Goal: Task Accomplishment & Management: Complete application form

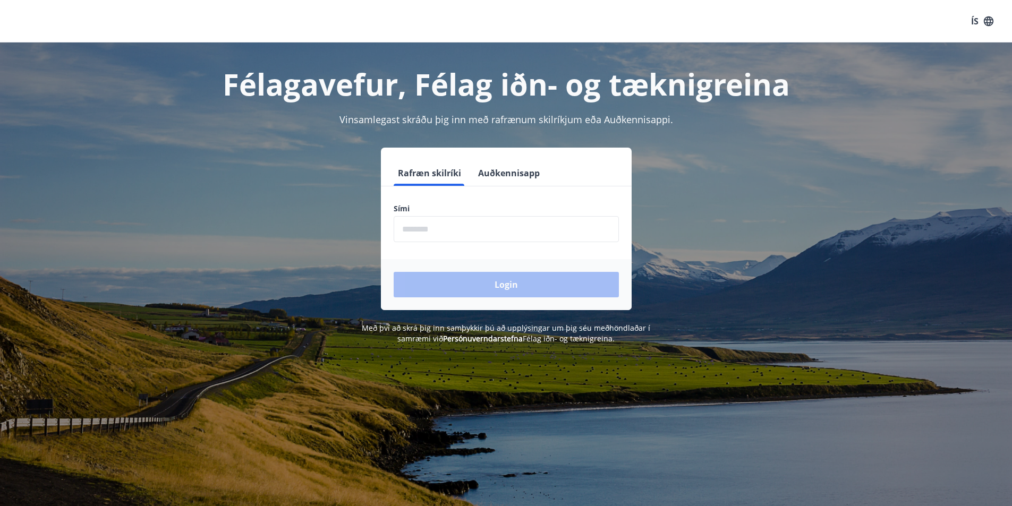
click at [457, 230] on input "phone" at bounding box center [506, 229] width 225 height 26
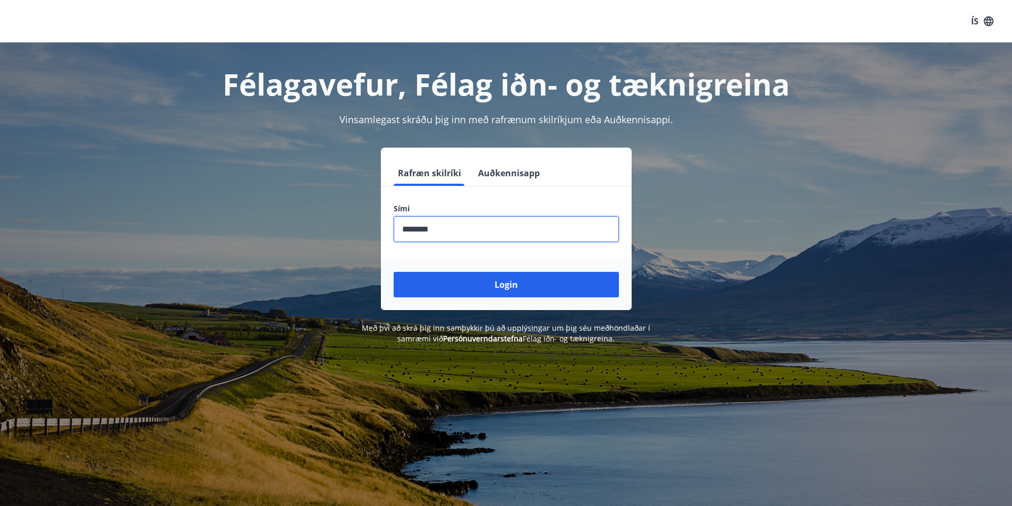
type input "********"
click at [394, 272] on button "Login" at bounding box center [506, 284] width 225 height 25
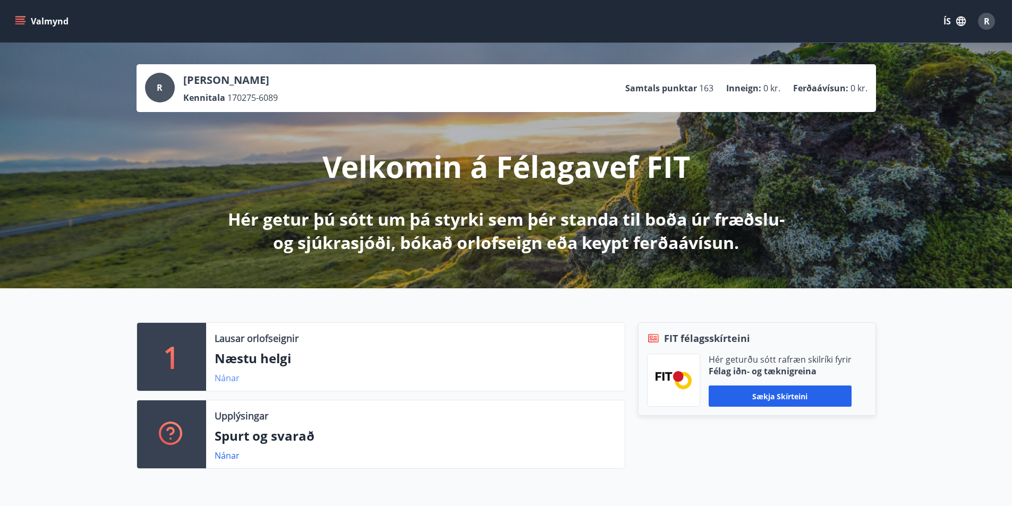
click at [224, 377] on link "Nánar" at bounding box center [227, 378] width 25 height 12
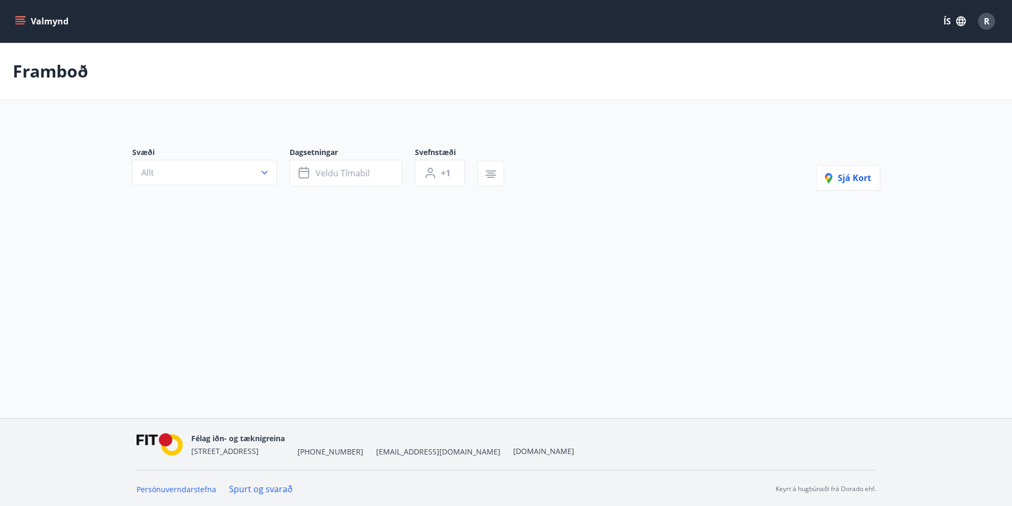
type input "*"
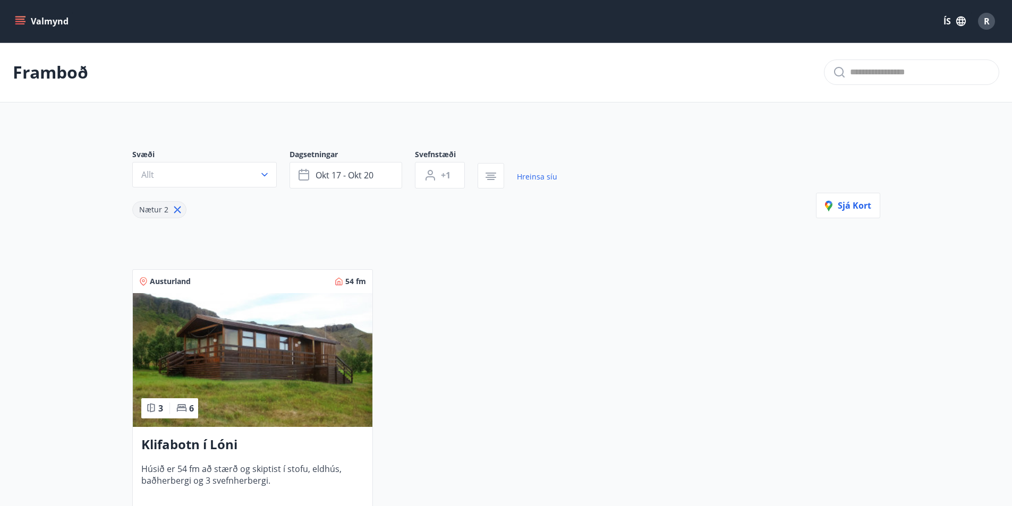
click at [45, 25] on button "Valmynd" at bounding box center [43, 21] width 60 height 19
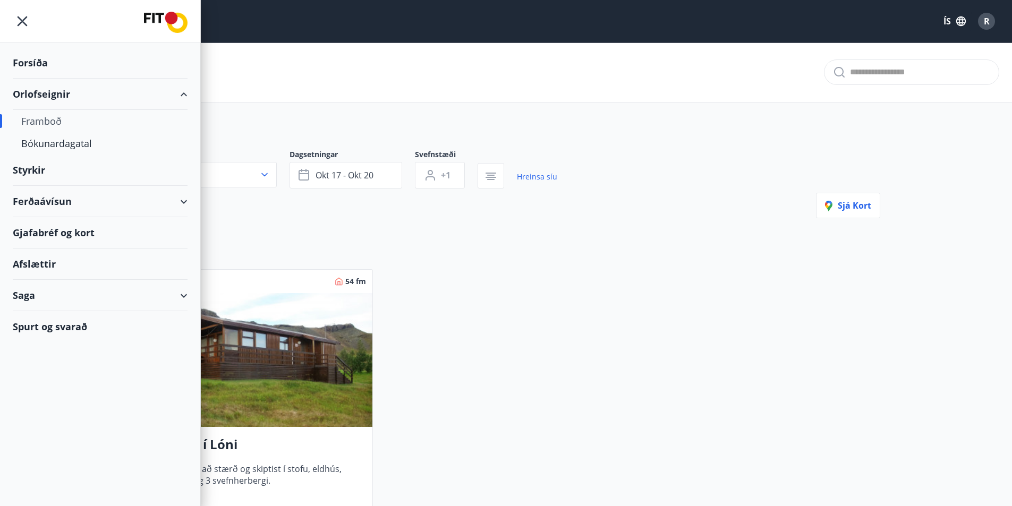
click at [36, 165] on div "Styrkir" at bounding box center [100, 170] width 175 height 31
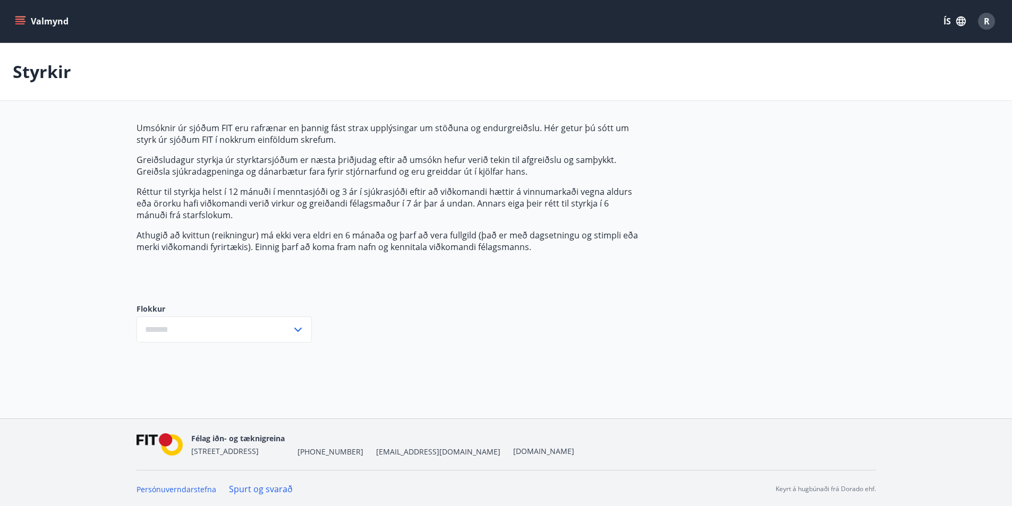
type input "***"
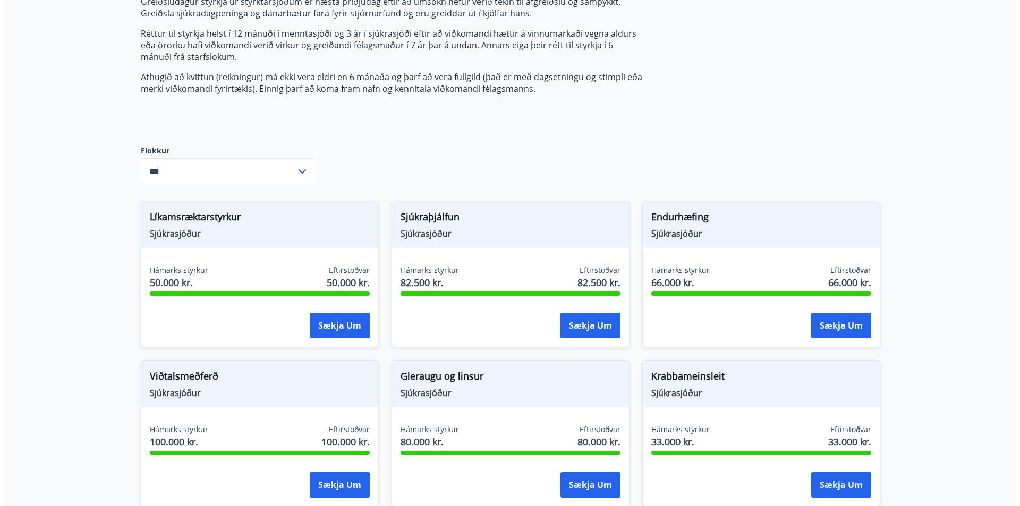
scroll to position [159, 0]
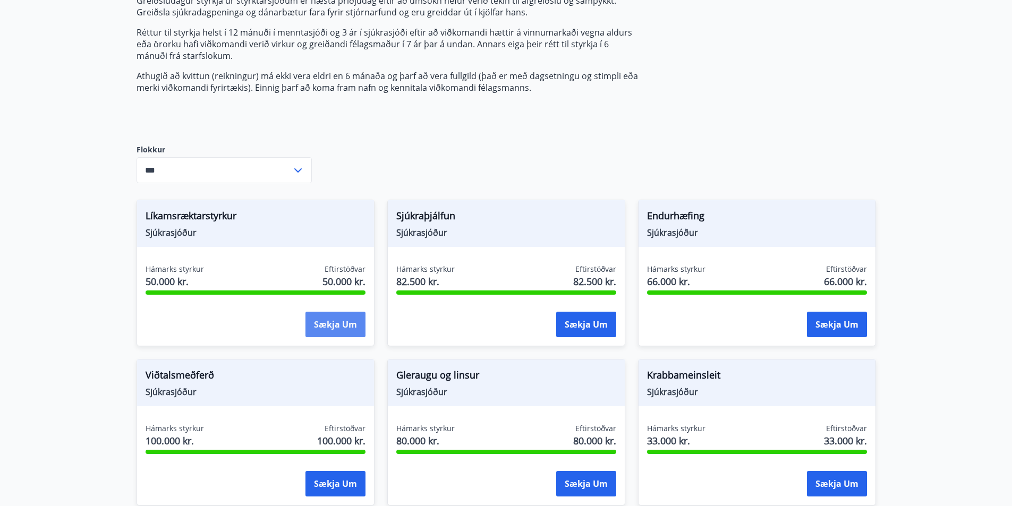
click at [334, 331] on button "Sækja um" at bounding box center [335, 324] width 60 height 25
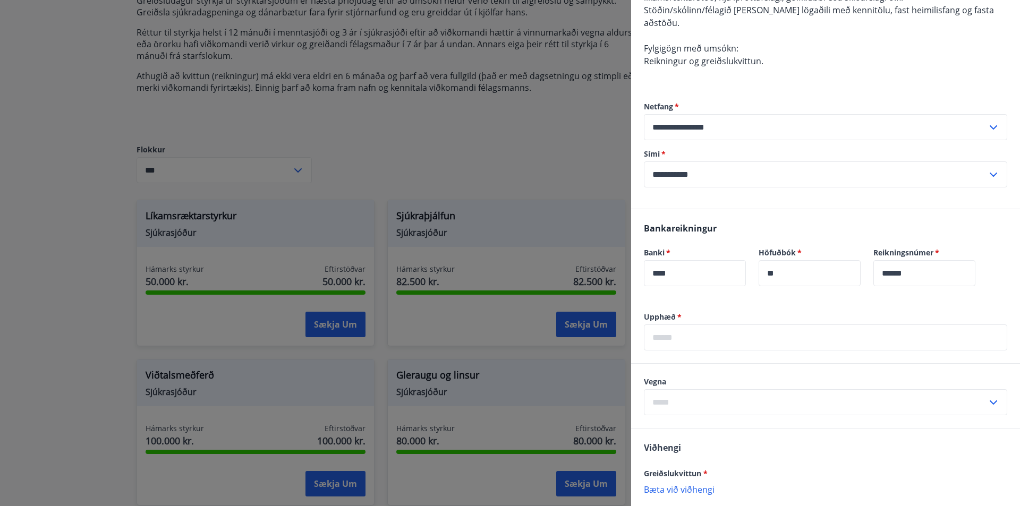
click at [725, 329] on input "text" at bounding box center [825, 337] width 363 height 26
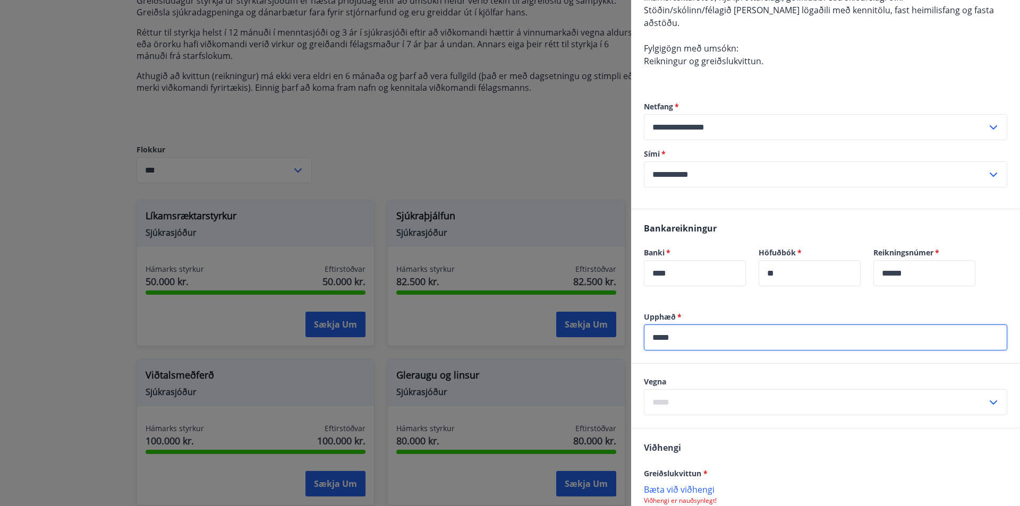
type input "*****"
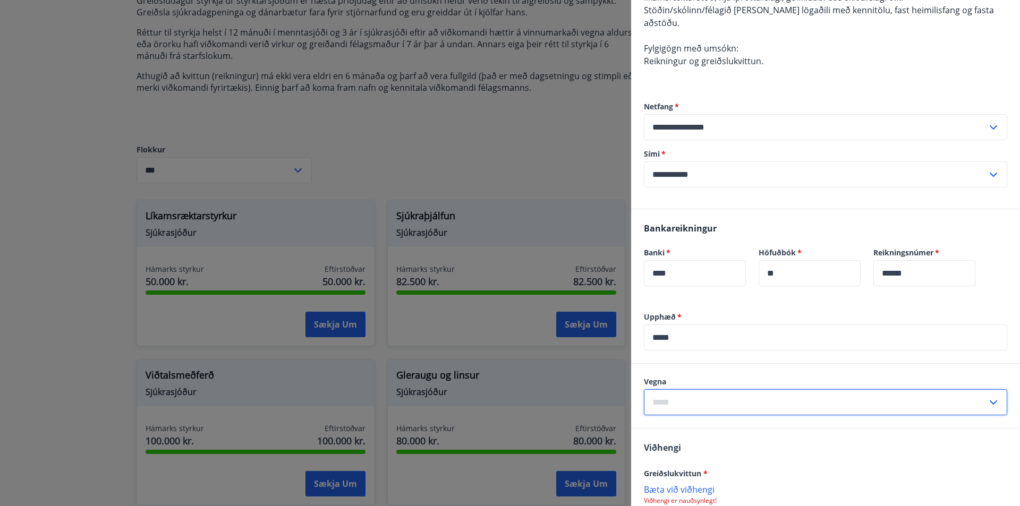
click at [728, 389] on input "text" at bounding box center [815, 402] width 343 height 26
click at [686, 420] on li "Líkamsrækt" at bounding box center [825, 424] width 362 height 19
type input "**********"
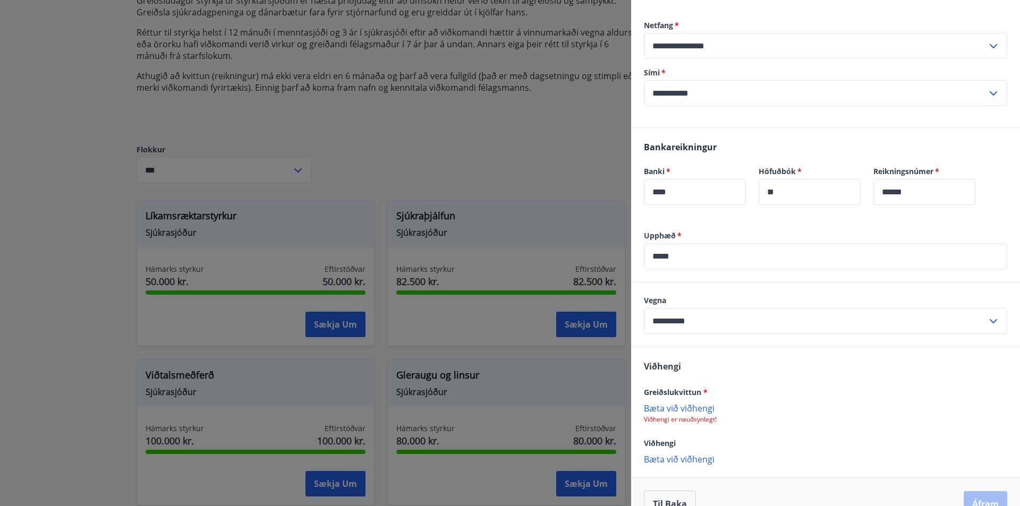
scroll to position [252, 0]
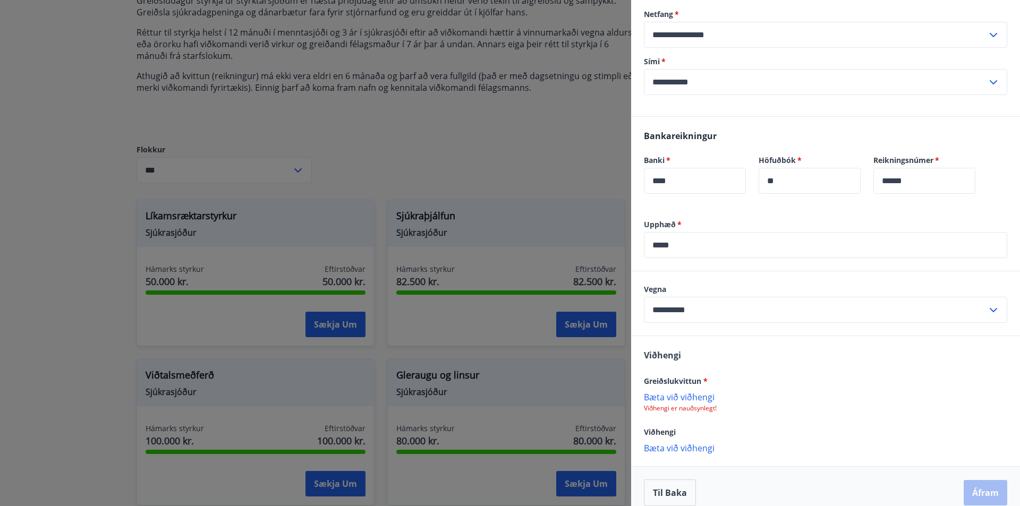
click at [677, 391] on p "Bæta við viðhengi" at bounding box center [825, 396] width 363 height 11
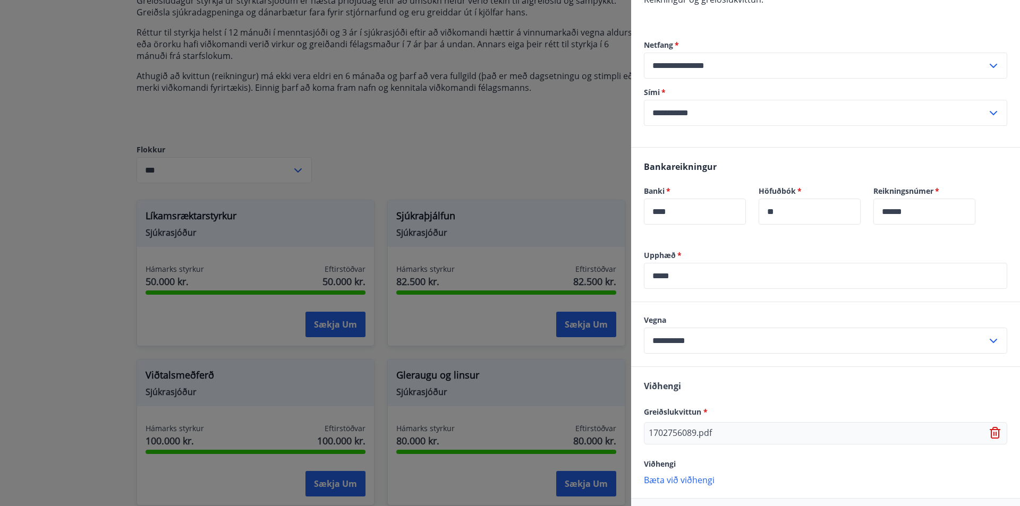
scroll to position [253, 0]
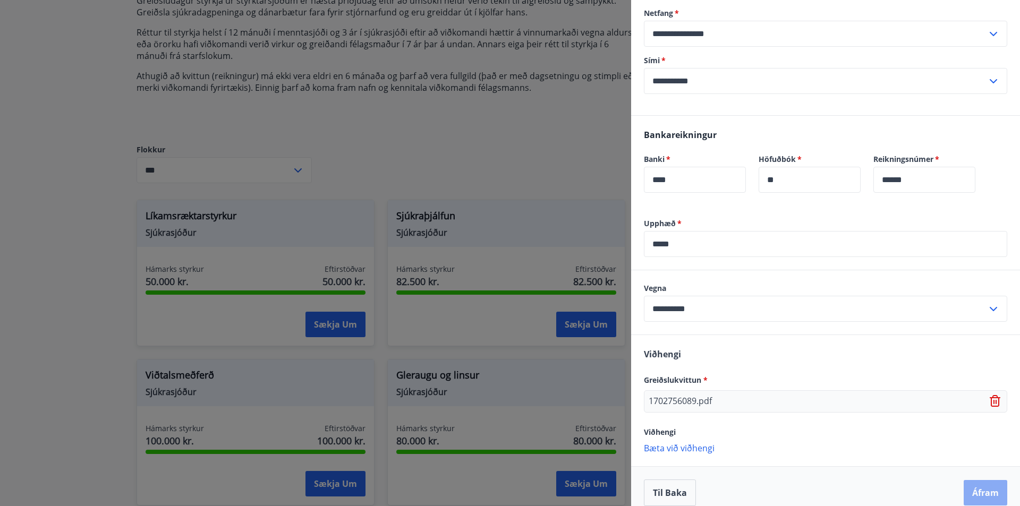
click at [976, 482] on button "Áfram" at bounding box center [985, 492] width 44 height 25
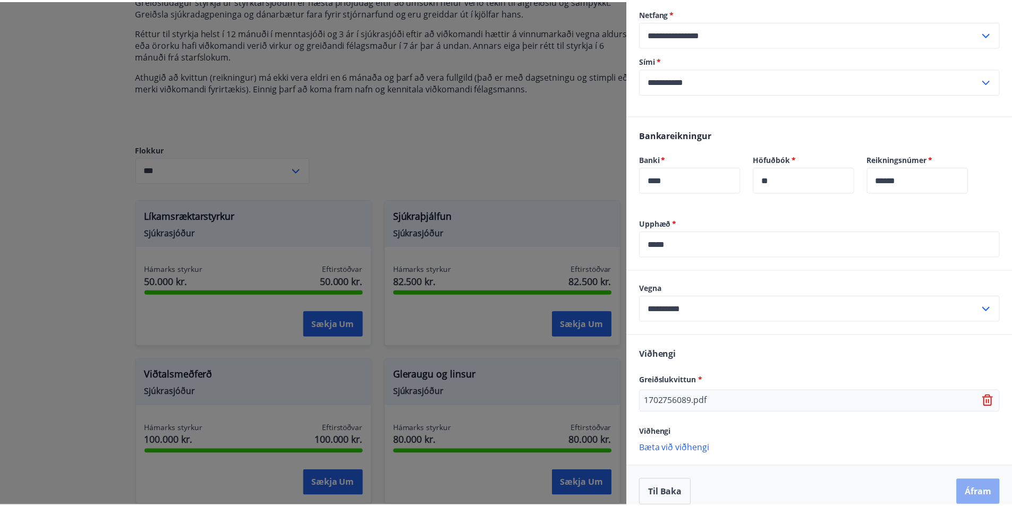
scroll to position [0, 0]
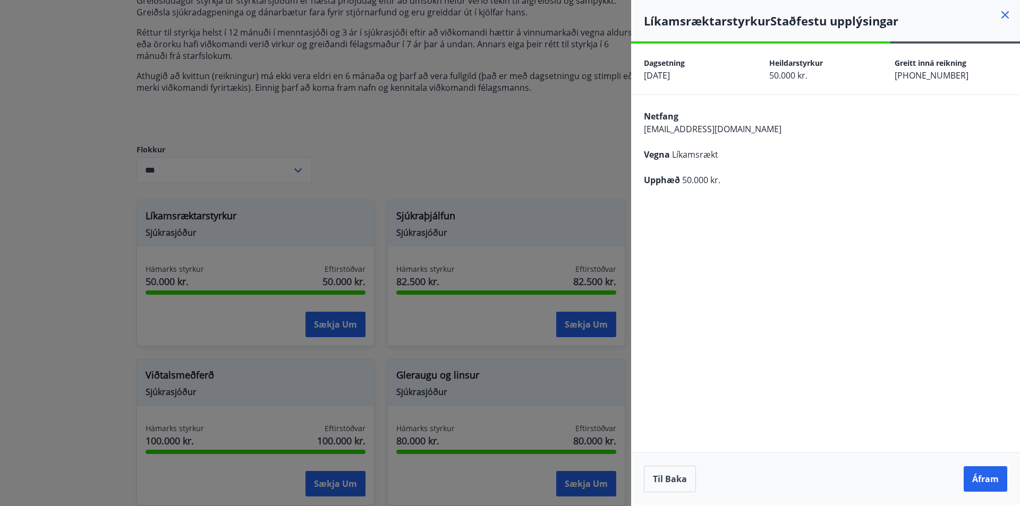
click at [976, 482] on button "Áfram" at bounding box center [985, 478] width 44 height 25
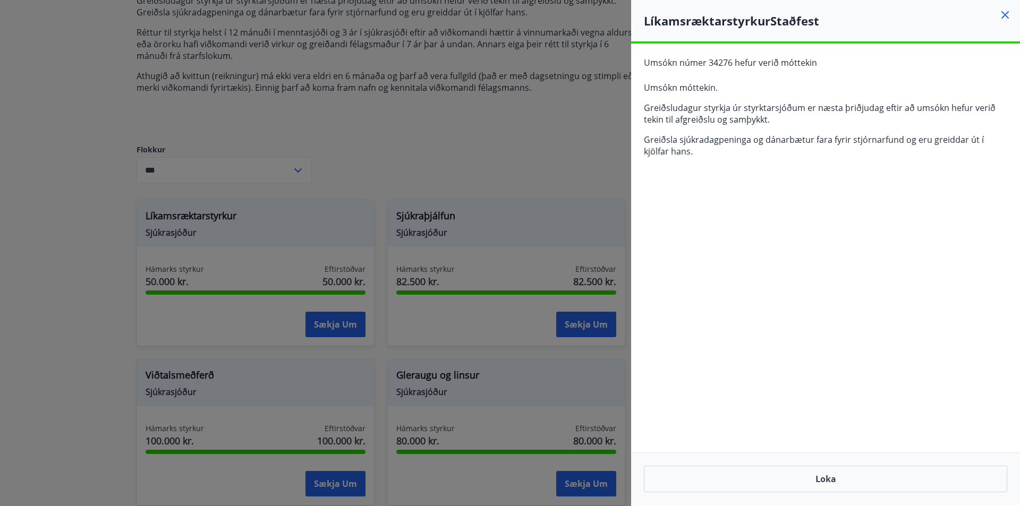
click at [1003, 16] on icon at bounding box center [1004, 14] width 13 height 13
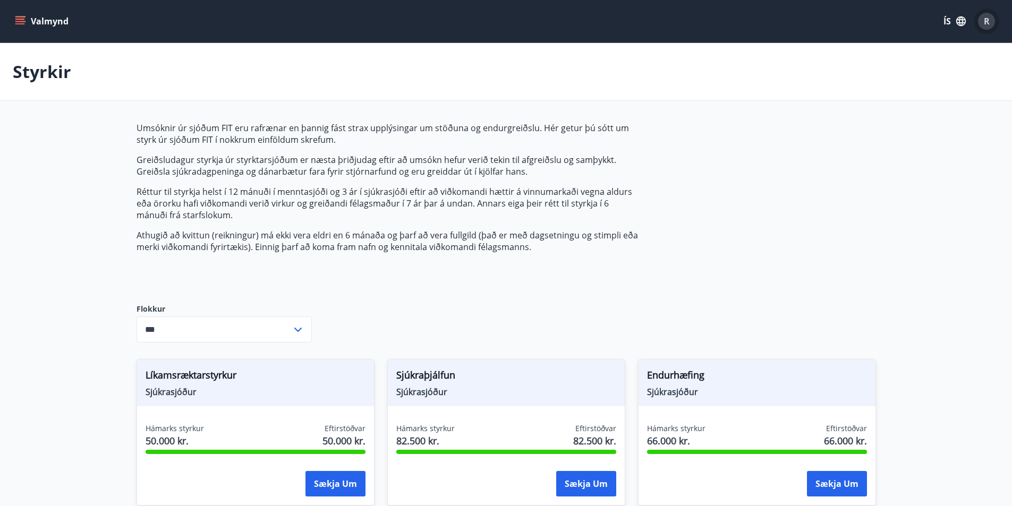
click at [988, 22] on span "R" at bounding box center [987, 21] width 6 height 12
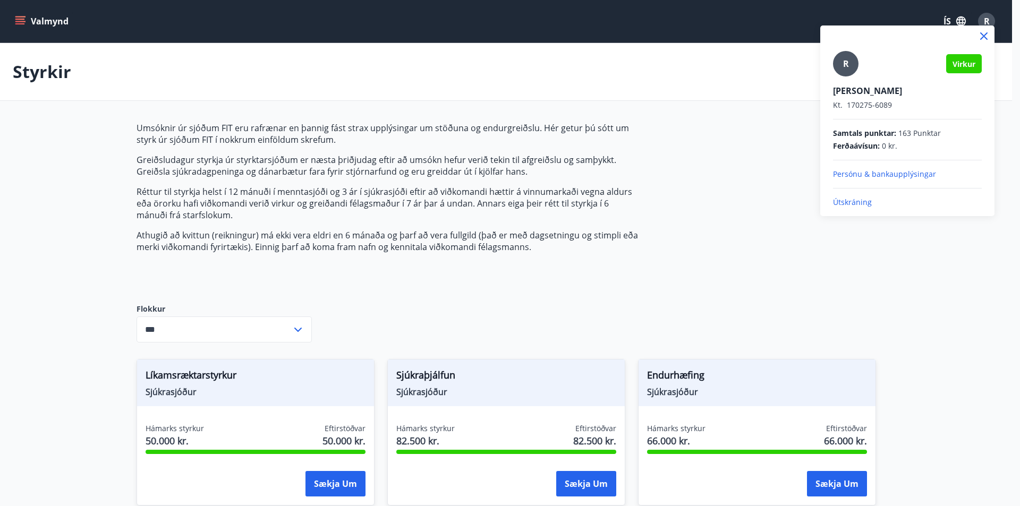
click at [864, 201] on p "Útskráning" at bounding box center [907, 202] width 149 height 11
